Goal: Information Seeking & Learning: Learn about a topic

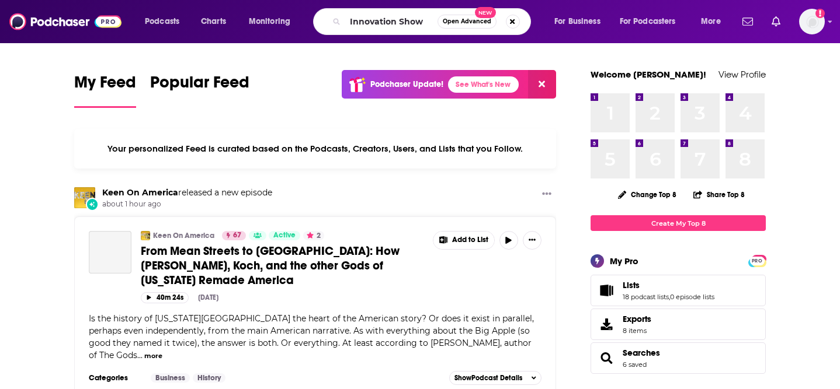
type input "Innovation Show"
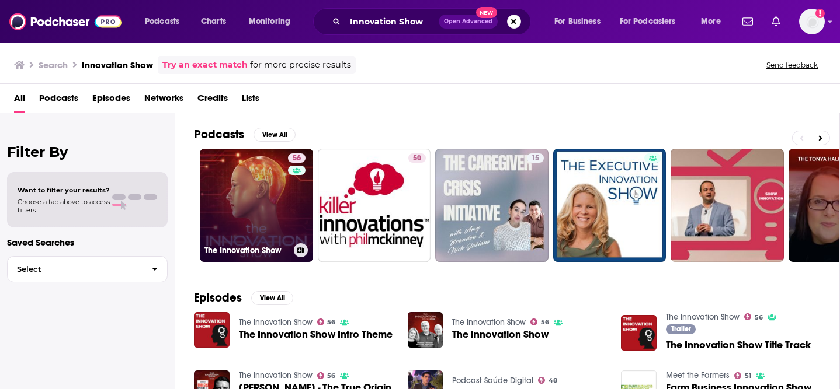
click at [252, 187] on link "56 The Innovation Show" at bounding box center [256, 205] width 113 height 113
